Goal: Information Seeking & Learning: Learn about a topic

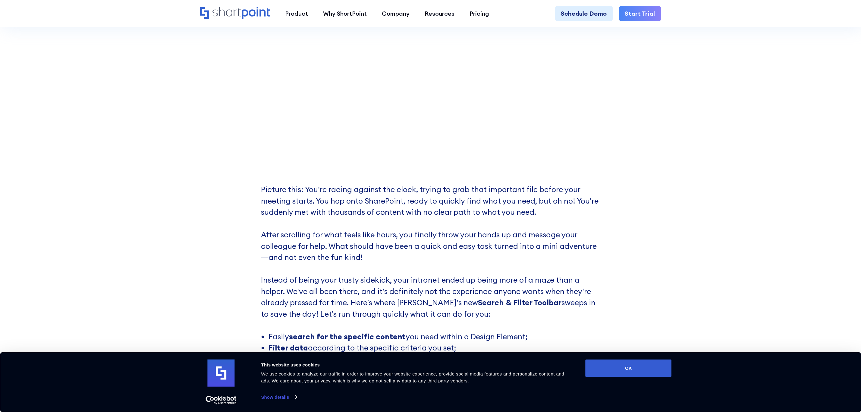
scroll to position [362, 0]
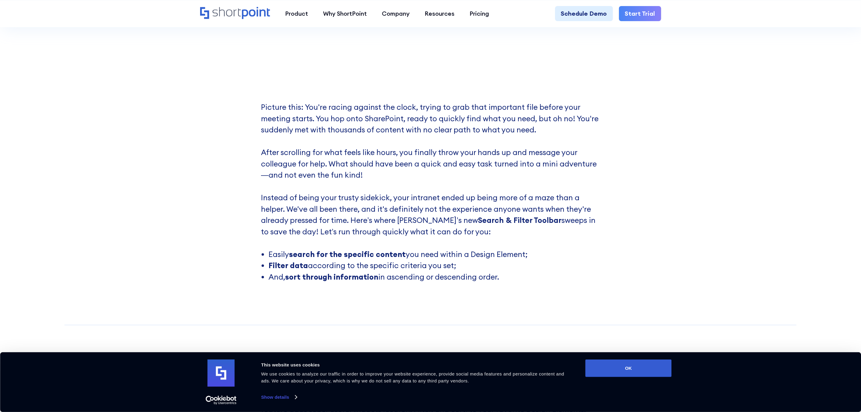
click at [357, 157] on p "Picture this: You're racing against the clock, trying to grab that important fi…" at bounding box center [430, 175] width 339 height 147
click at [403, 239] on p "Picture this: You're racing against the clock, trying to grab that important fi…" at bounding box center [430, 175] width 339 height 147
click at [385, 197] on p "Picture this: You're racing against the clock, trying to grab that important fi…" at bounding box center [430, 175] width 339 height 147
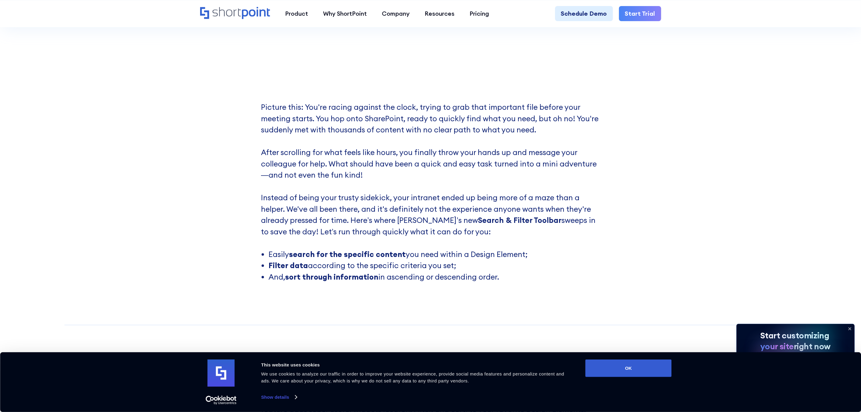
click at [361, 224] on p "Picture this: You're racing against the clock, trying to grab that important fi…" at bounding box center [430, 175] width 339 height 147
click at [334, 215] on p "Picture this: You're racing against the clock, trying to grab that important fi…" at bounding box center [430, 175] width 339 height 147
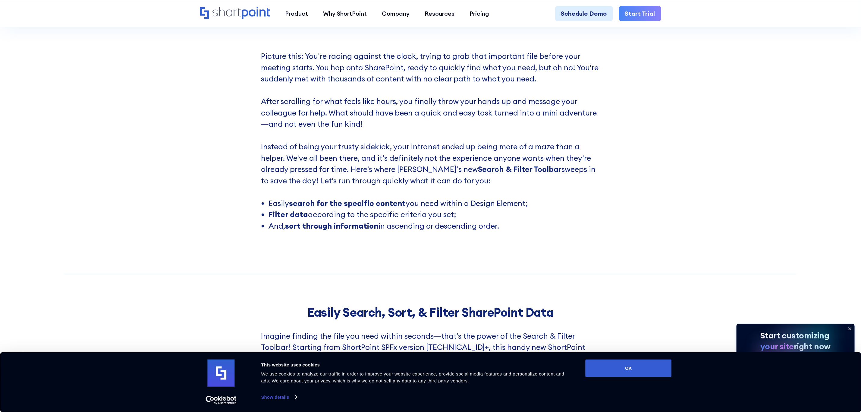
scroll to position [407, 0]
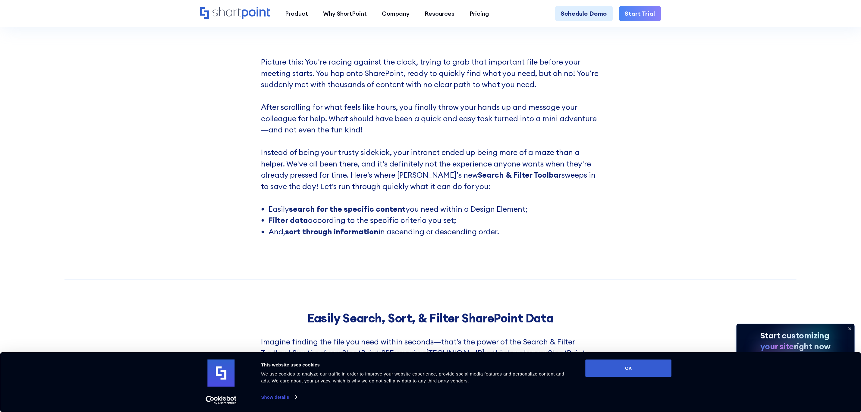
click at [411, 158] on p "Picture this: You're racing against the clock, trying to grab that important fi…" at bounding box center [430, 129] width 339 height 147
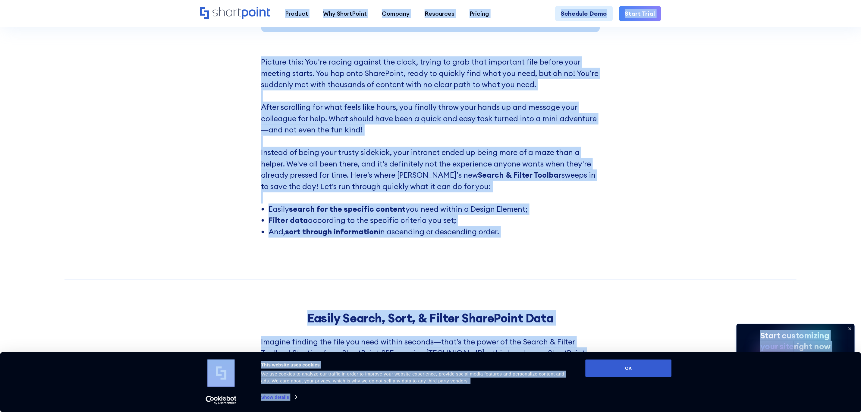
copy p "ntranet ended up being more of a maze than a helper. We've all been there, and …"
click at [547, 193] on p "Picture this: You're racing against the clock, trying to grab that important fi…" at bounding box center [430, 129] width 339 height 147
click at [625, 369] on button "OK" at bounding box center [628, 367] width 86 height 17
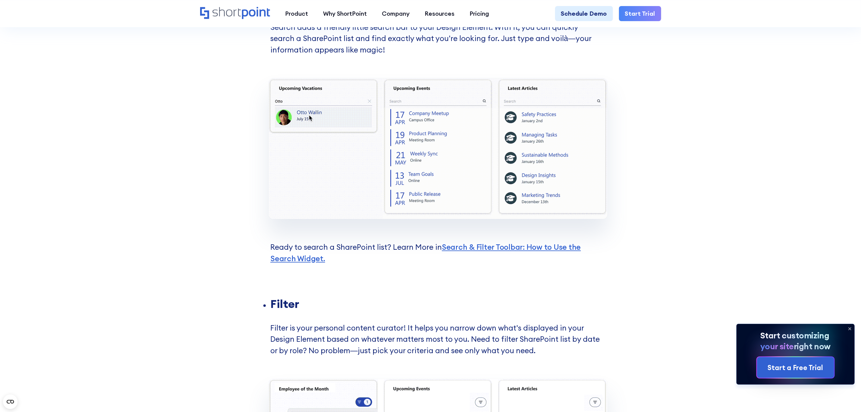
scroll to position [859, 0]
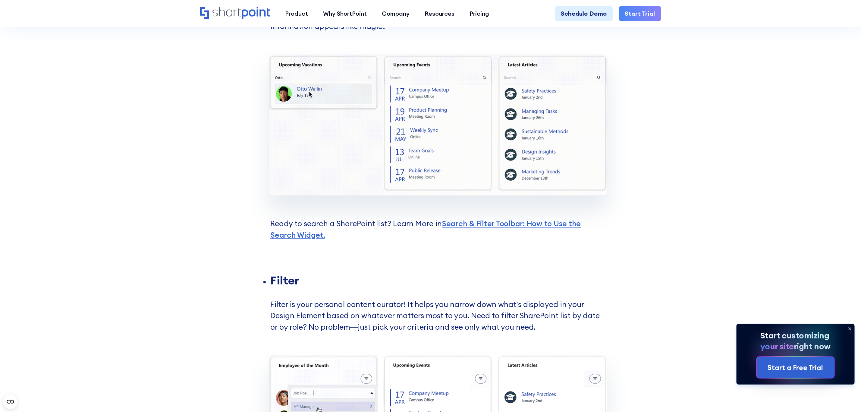
click at [452, 247] on p "Ready to search a SharePoint list? Learn More in Search & Filter Toolbar: How t…" at bounding box center [430, 235] width 339 height 79
